Goal: Task Accomplishment & Management: Manage account settings

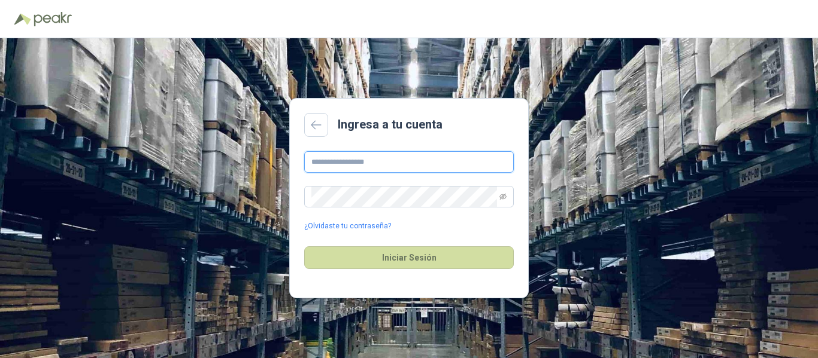
click at [429, 160] on input "text" at bounding box center [408, 162] width 209 height 22
type input "**********"
click at [502, 197] on icon "eye-invisible" at bounding box center [502, 197] width 7 height 6
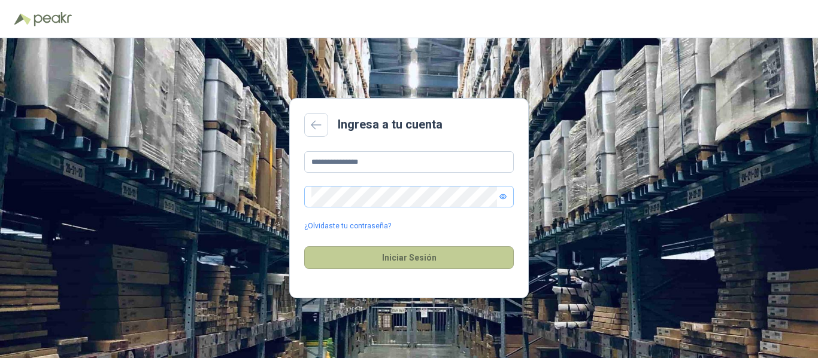
click at [474, 259] on button "Iniciar Sesión" at bounding box center [408, 258] width 209 height 23
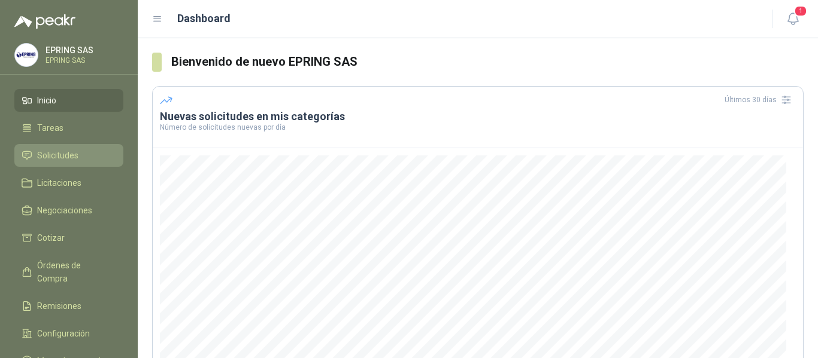
click at [42, 160] on span "Solicitudes" at bounding box center [57, 155] width 41 height 13
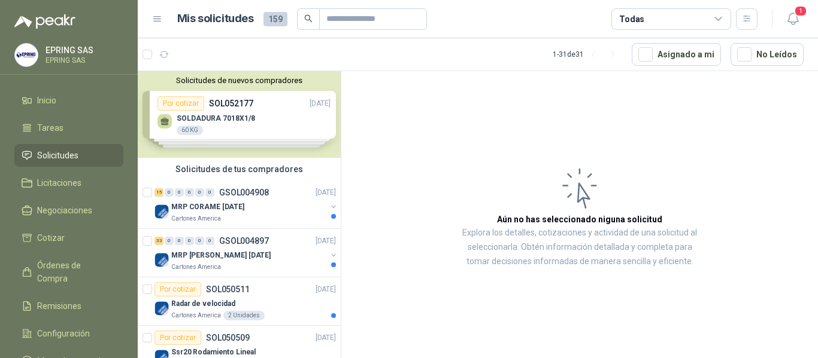
click at [224, 119] on div "Solicitudes de nuevos compradores Por cotizar SOL052177 [DATE] SOLDADURA 7018X1…" at bounding box center [239, 114] width 203 height 87
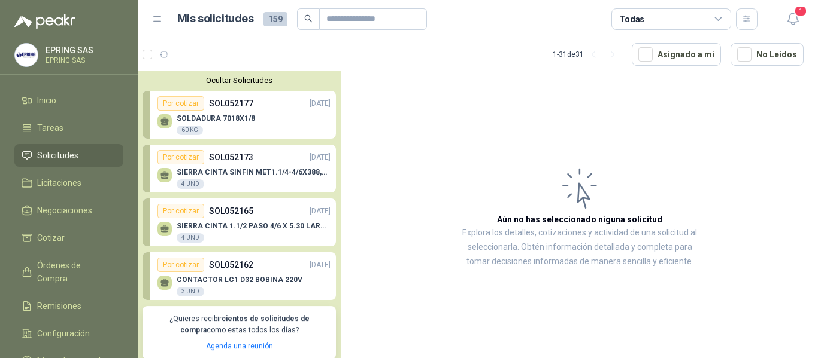
click at [224, 119] on p "SOLDADURA 7018X1/8" at bounding box center [216, 118] width 78 height 8
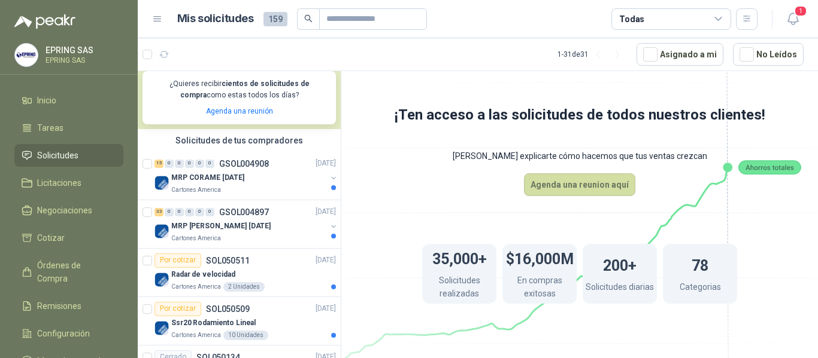
scroll to position [239, 0]
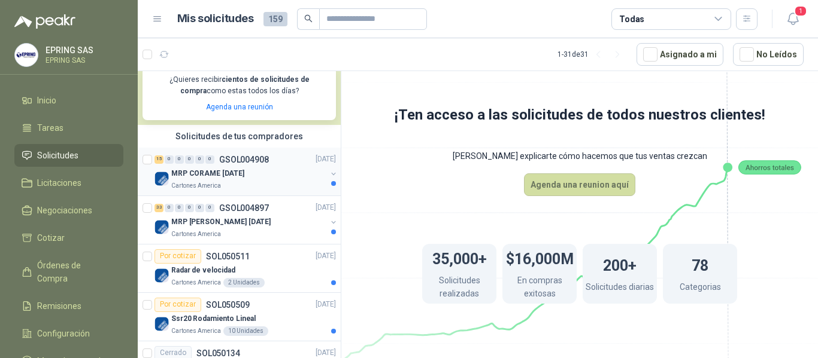
click at [171, 177] on p "MRP CORAME [DATE]" at bounding box center [207, 173] width 73 height 11
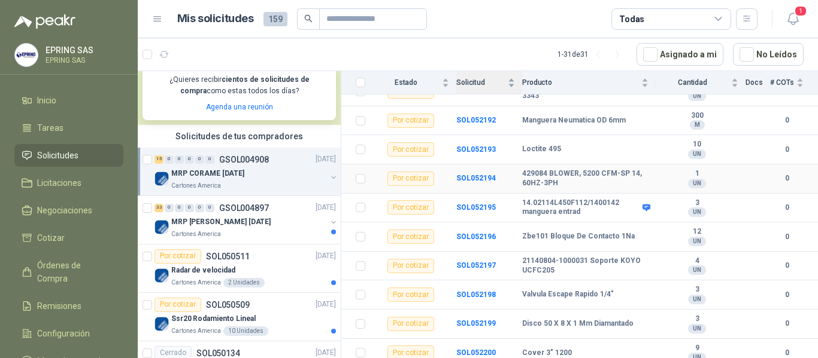
scroll to position [305, 0]
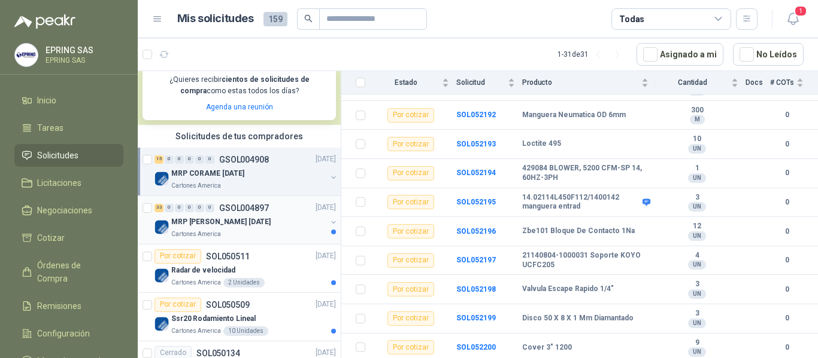
click at [213, 230] on p "Cartones America" at bounding box center [196, 235] width 50 height 10
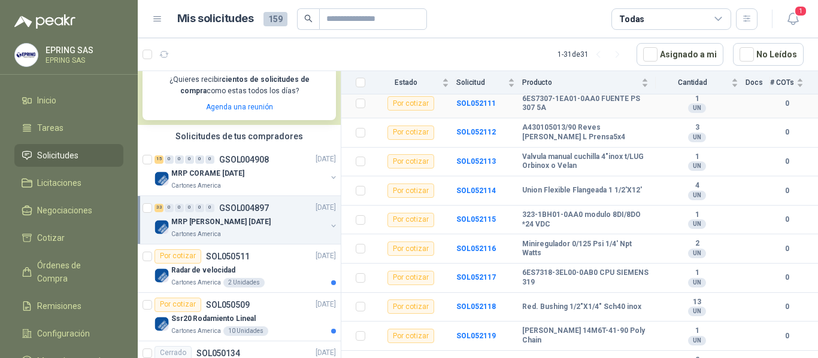
scroll to position [239, 0]
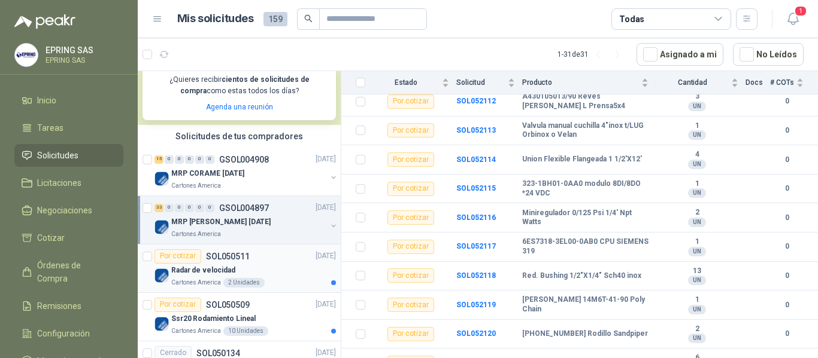
click at [244, 276] on div "Radar de velocidad" at bounding box center [253, 271] width 165 height 14
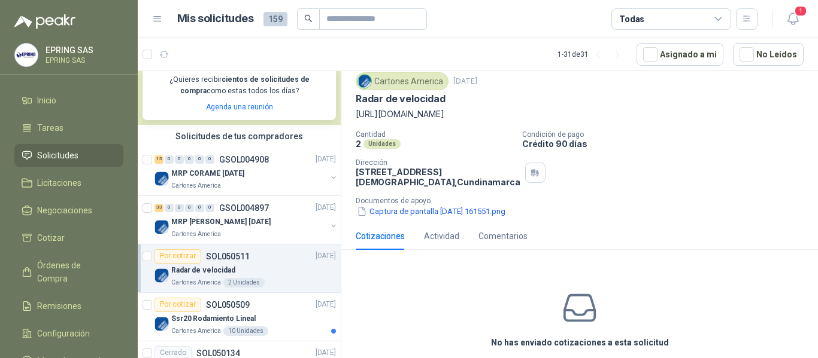
scroll to position [98, 0]
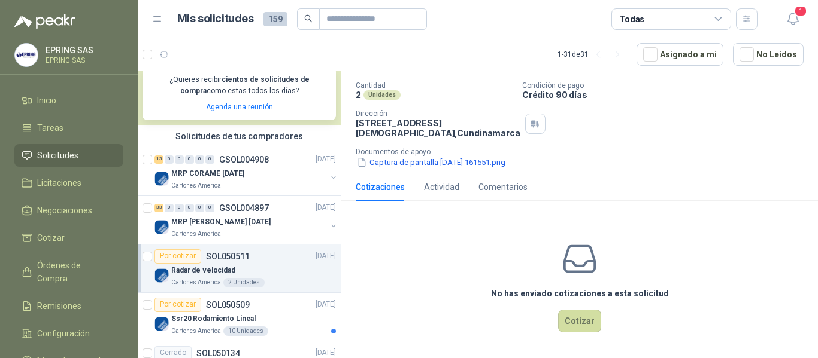
click at [190, 261] on div "Por cotizar" at bounding box center [177, 257] width 47 height 14
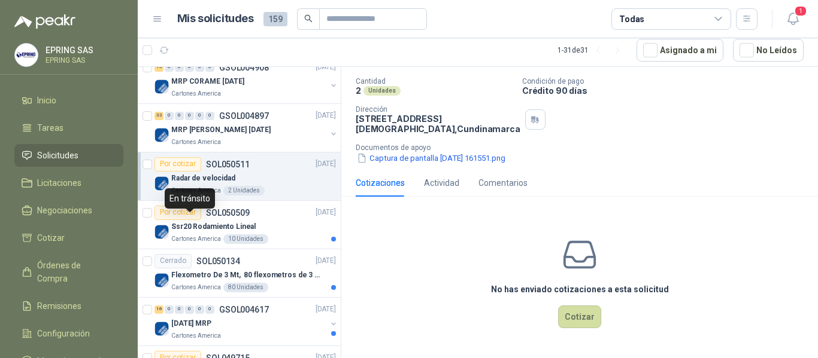
scroll to position [359, 0]
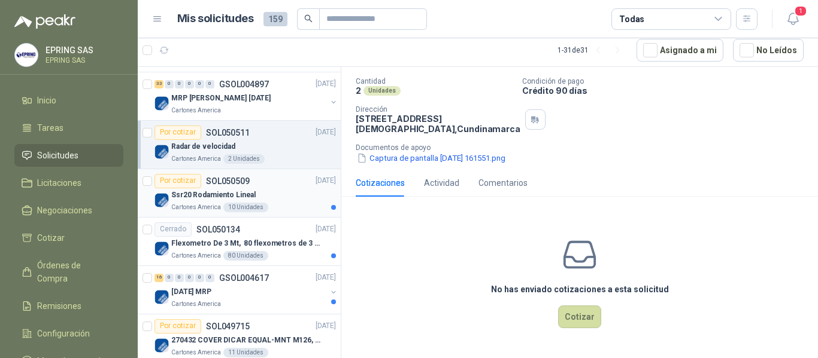
click at [245, 191] on p "Ssr20 Rodamiento Lineal" at bounding box center [213, 195] width 84 height 11
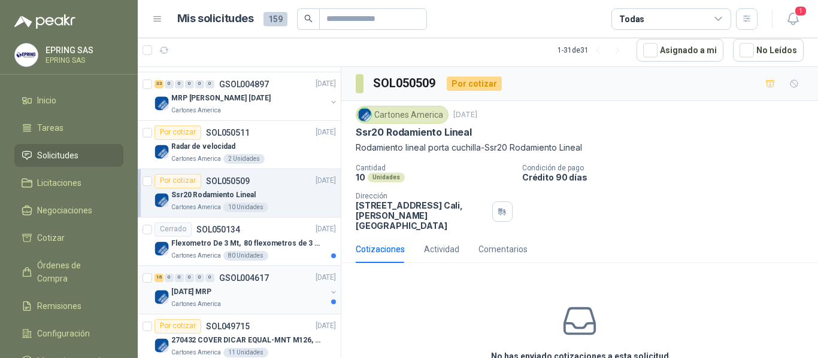
click at [217, 271] on div "16 0 0 0 0 0 GSOL004617 [DATE]" at bounding box center [246, 278] width 184 height 14
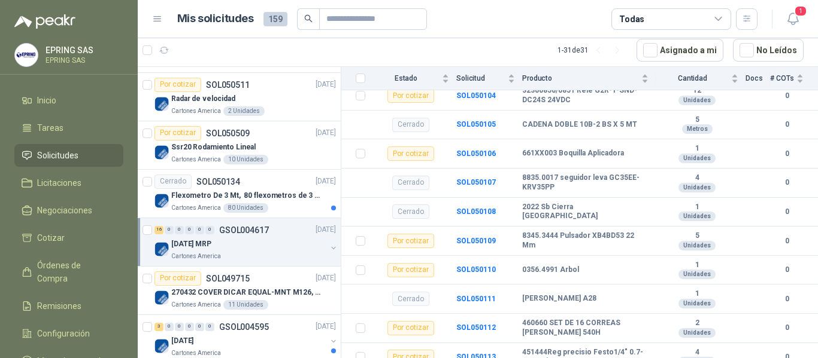
scroll to position [479, 0]
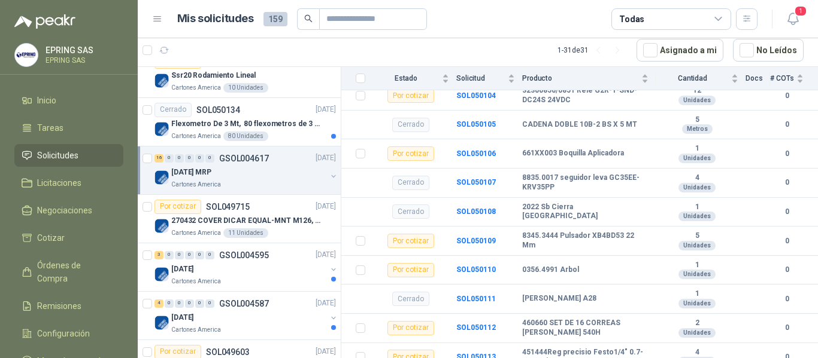
click at [47, 57] on p "EPRING SAS" at bounding box center [82, 60] width 75 height 7
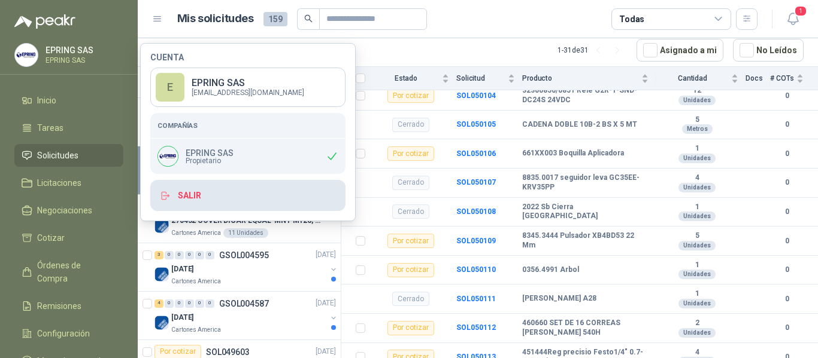
click at [181, 202] on button "Salir" at bounding box center [247, 195] width 195 height 31
